Goal: Information Seeking & Learning: Learn about a topic

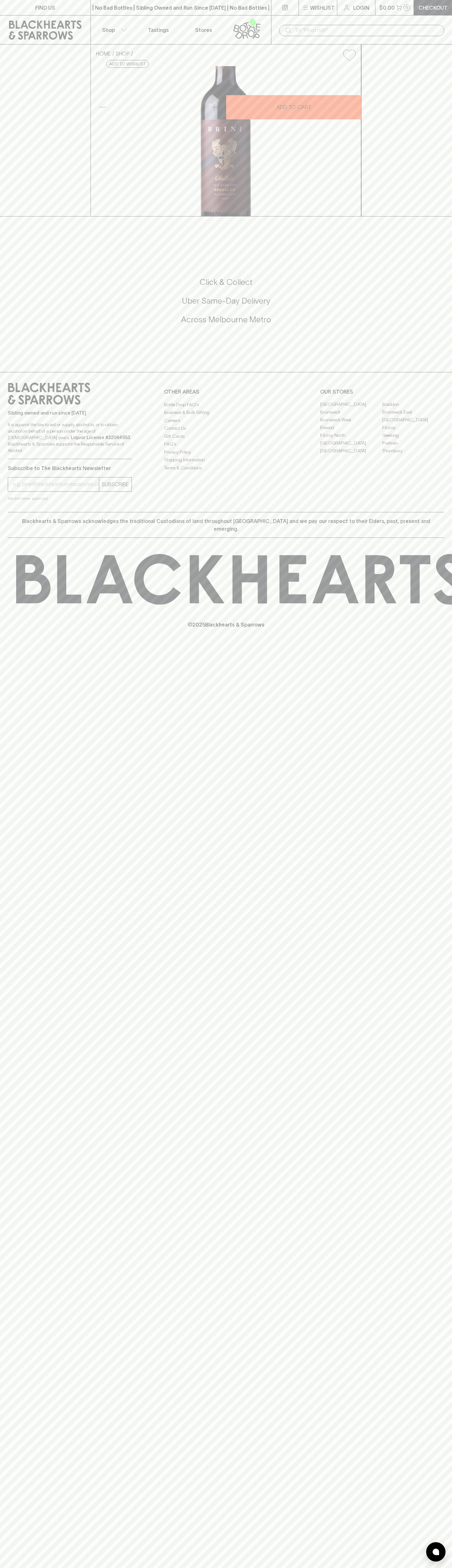
click at [4, 30] on link at bounding box center [45, 30] width 90 height 29
click at [62, 1567] on html "FIND US | No Bad Bottles | Sibling Owned and Run Since 2006 | No Bad Bottles | …" at bounding box center [226, 784] width 452 height 1568
